Goal: Navigation & Orientation: Find specific page/section

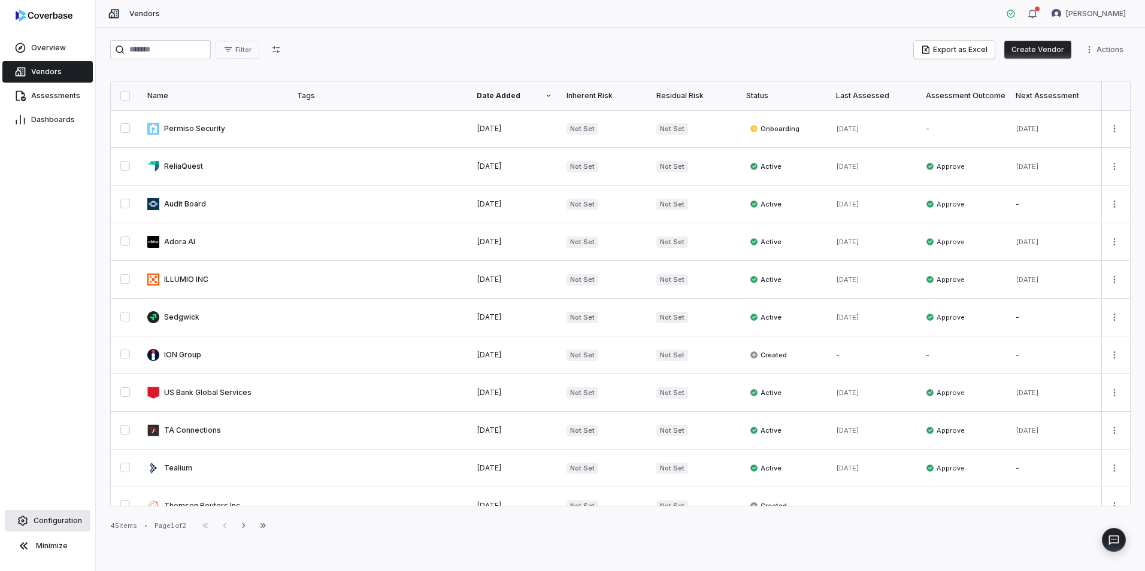
click at [78, 525] on span "Configuration" at bounding box center [58, 521] width 49 height 10
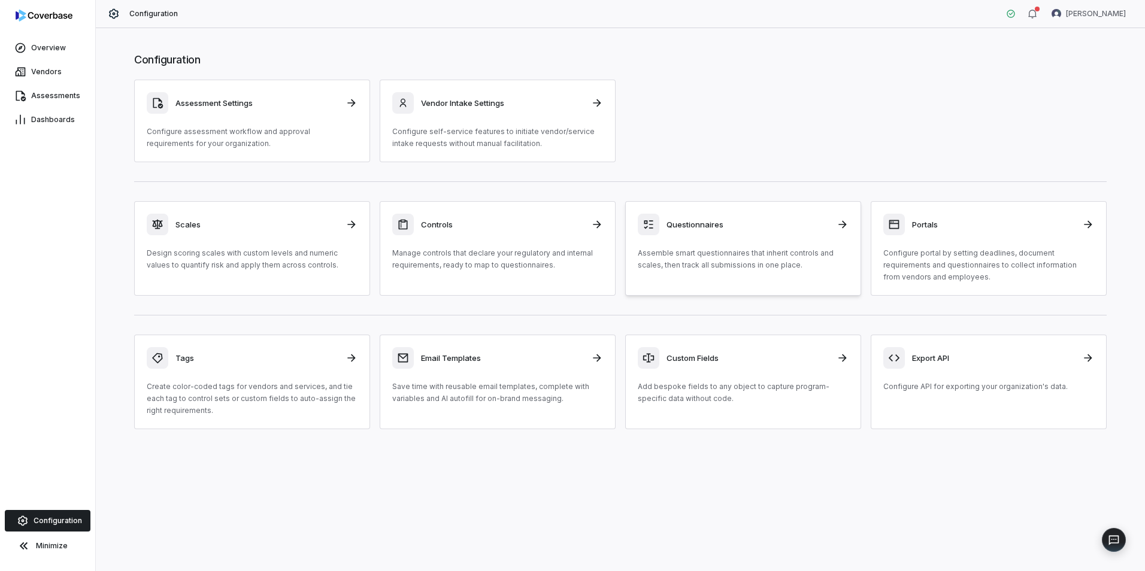
click at [689, 226] on h3 "Questionnaires" at bounding box center [748, 224] width 163 height 11
click at [446, 233] on div "Controls" at bounding box center [497, 225] width 211 height 22
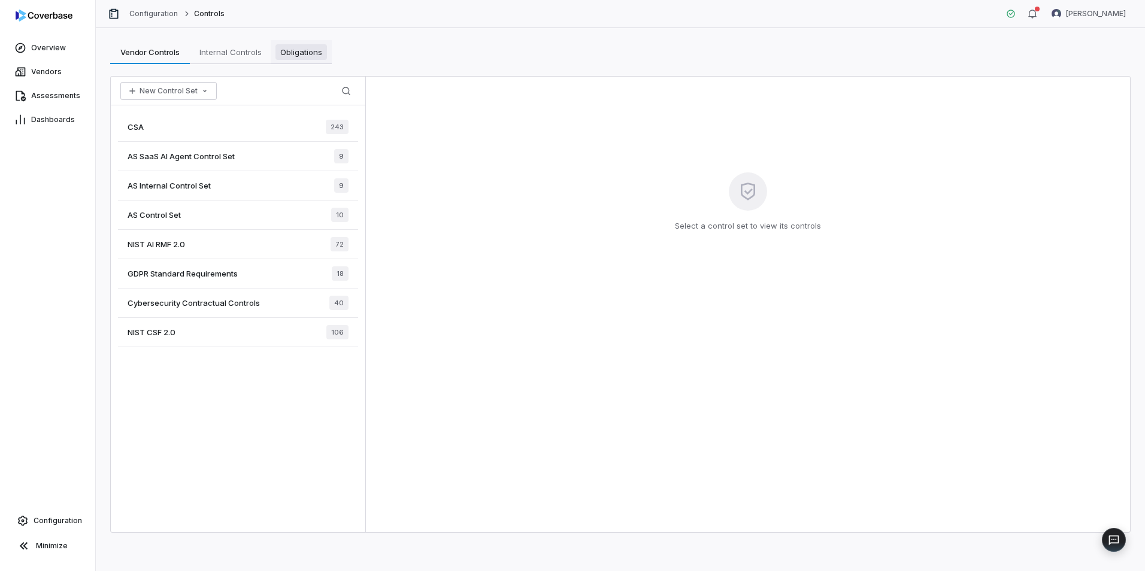
click at [316, 54] on span "Obligations" at bounding box center [302, 52] width 52 height 16
